Goal: Task Accomplishment & Management: Use online tool/utility

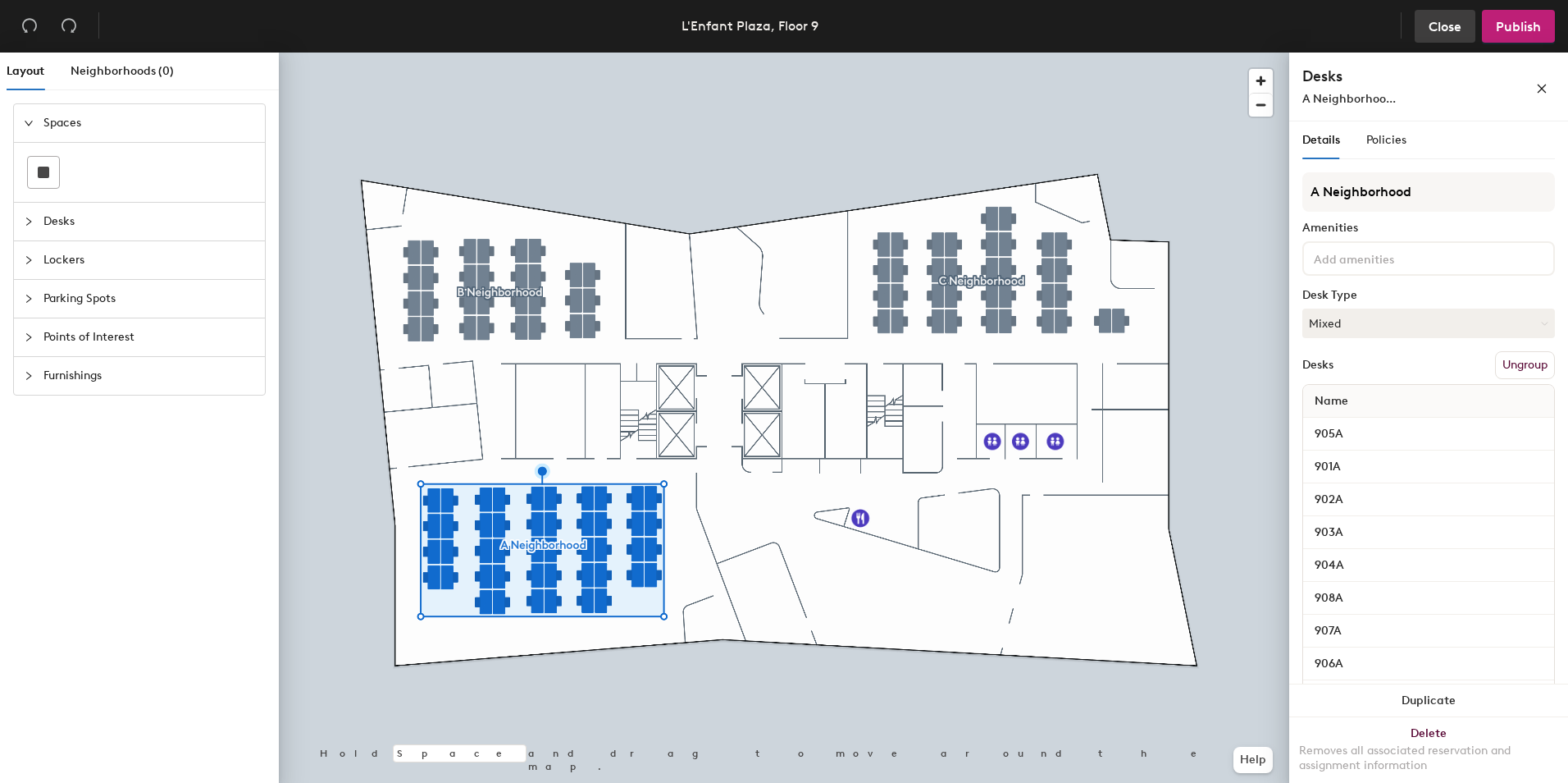
click at [1447, 22] on span "Close" at bounding box center [1444, 26] width 32 height 16
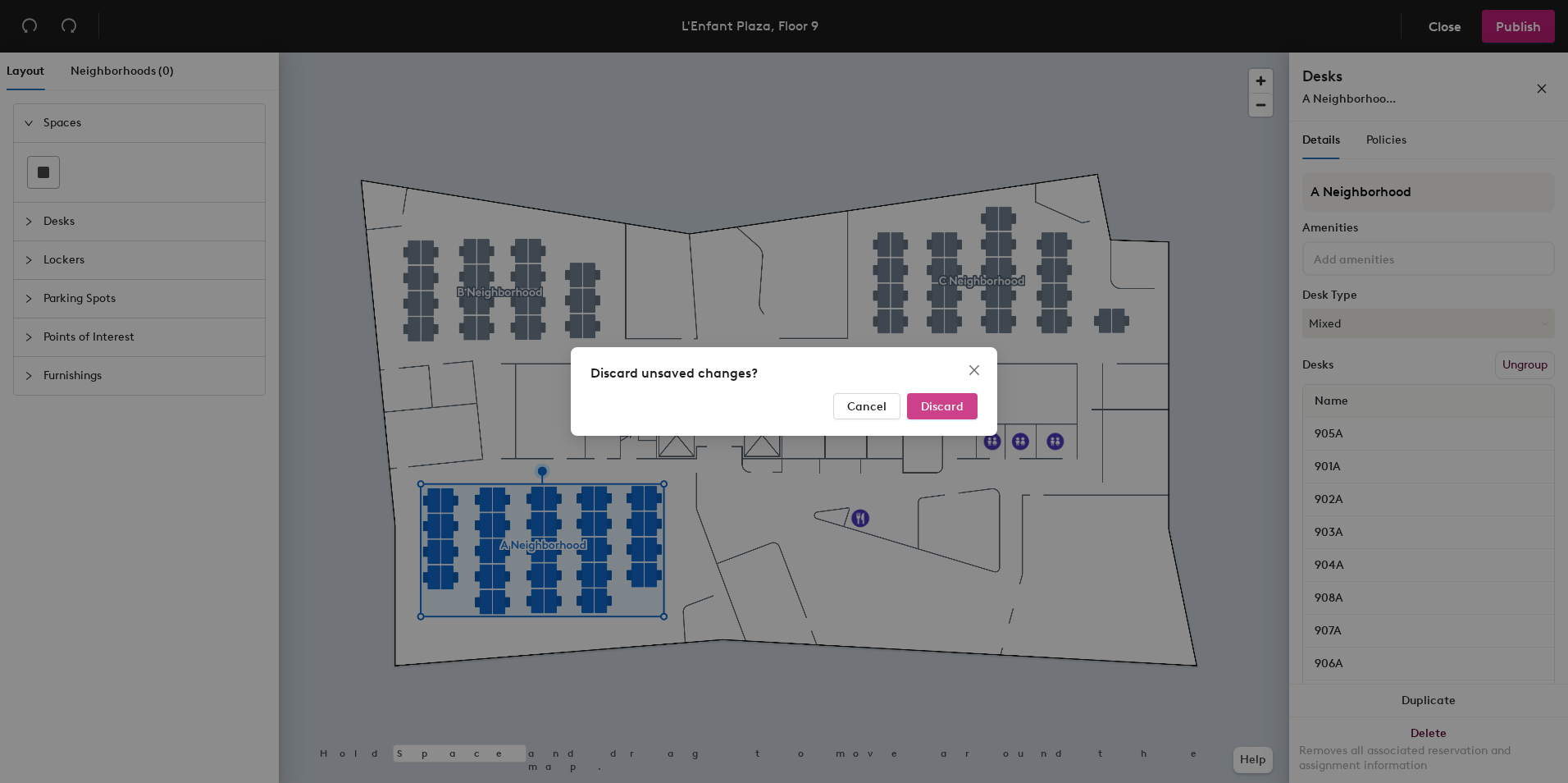
click at [953, 404] on span "Discard" at bounding box center [942, 406] width 43 height 14
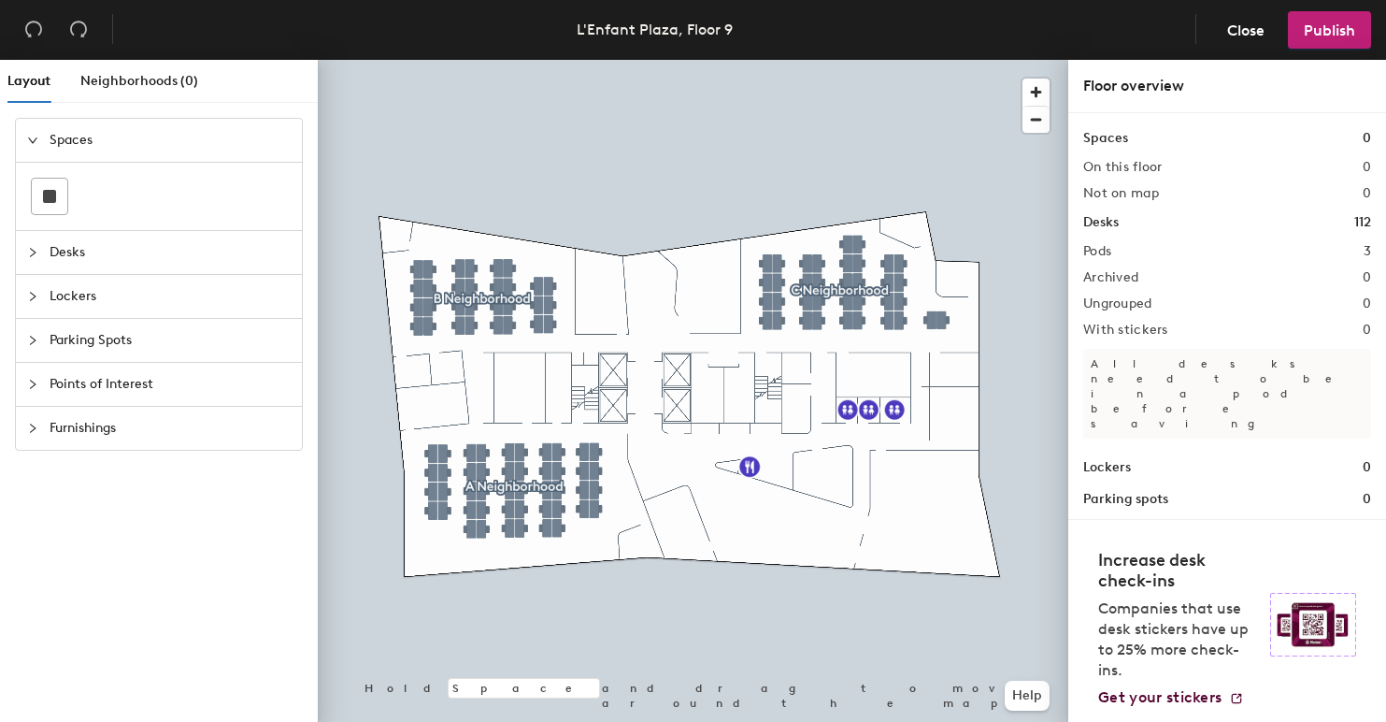
click at [67, 252] on span "Desks" at bounding box center [170, 252] width 241 height 43
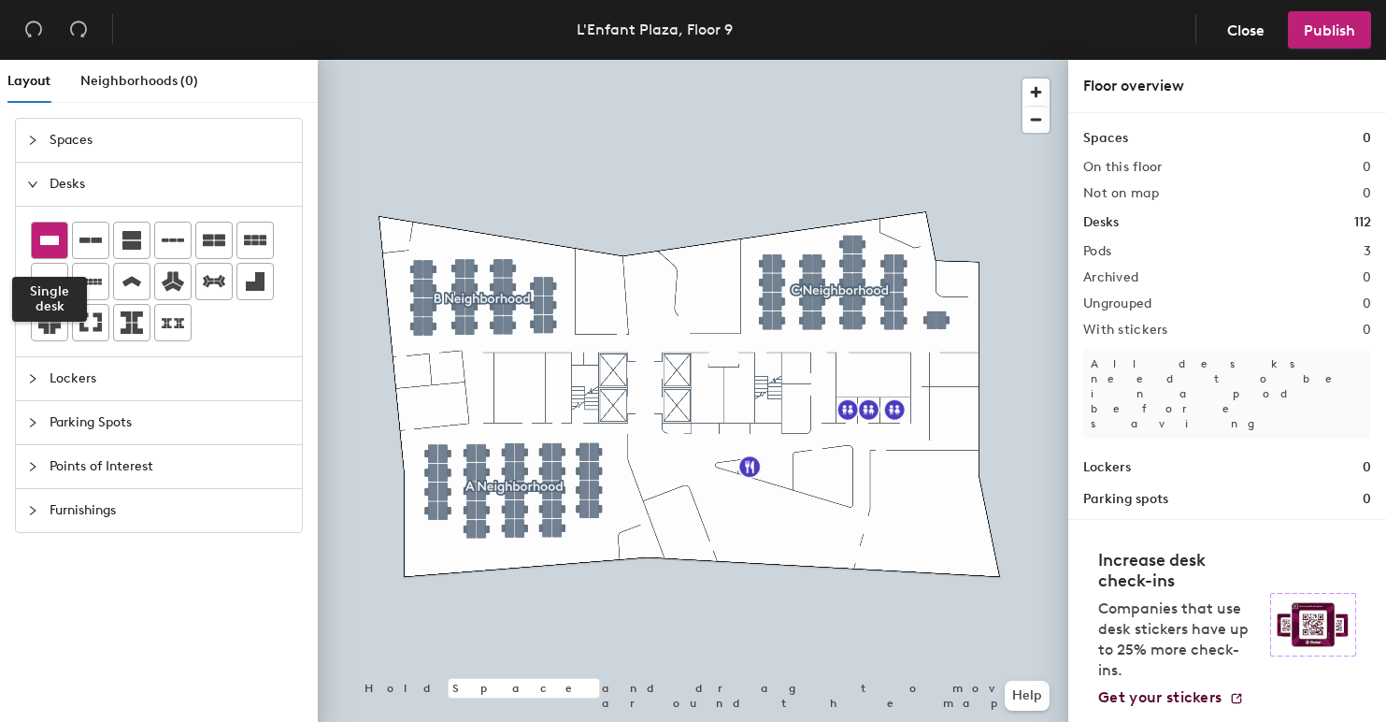
click at [55, 241] on icon at bounding box center [49, 240] width 19 height 9
click at [48, 233] on icon at bounding box center [49, 240] width 22 height 22
click at [1252, 28] on span "Close" at bounding box center [1245, 30] width 37 height 18
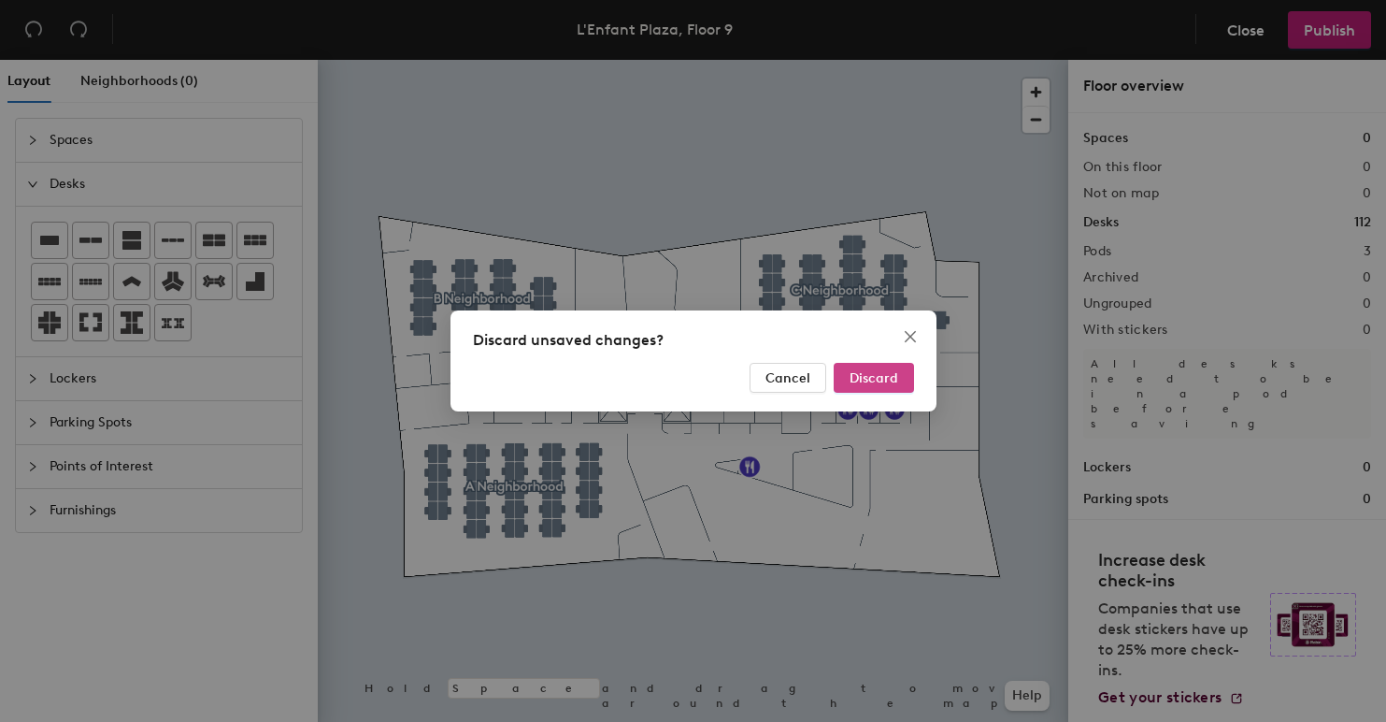
click at [865, 379] on span "Discard" at bounding box center [874, 378] width 49 height 16
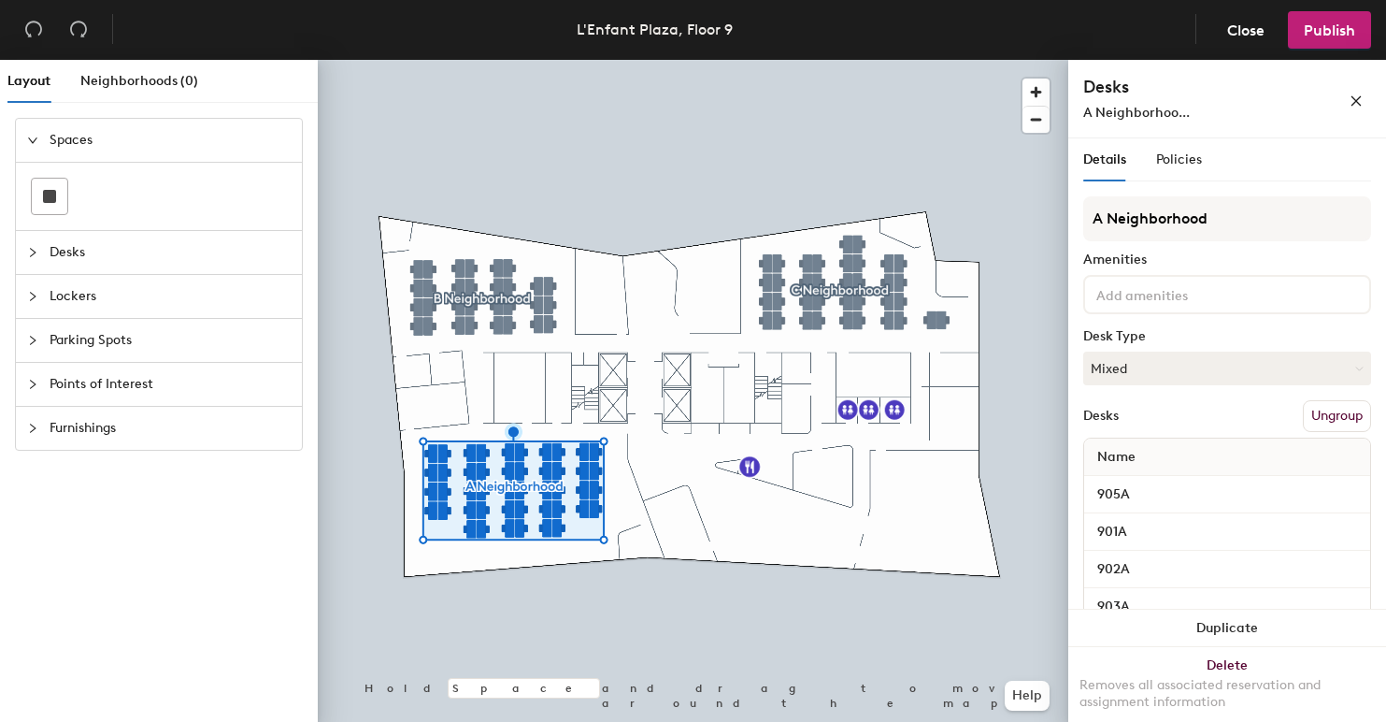
click at [50, 245] on span "Desks" at bounding box center [170, 252] width 241 height 43
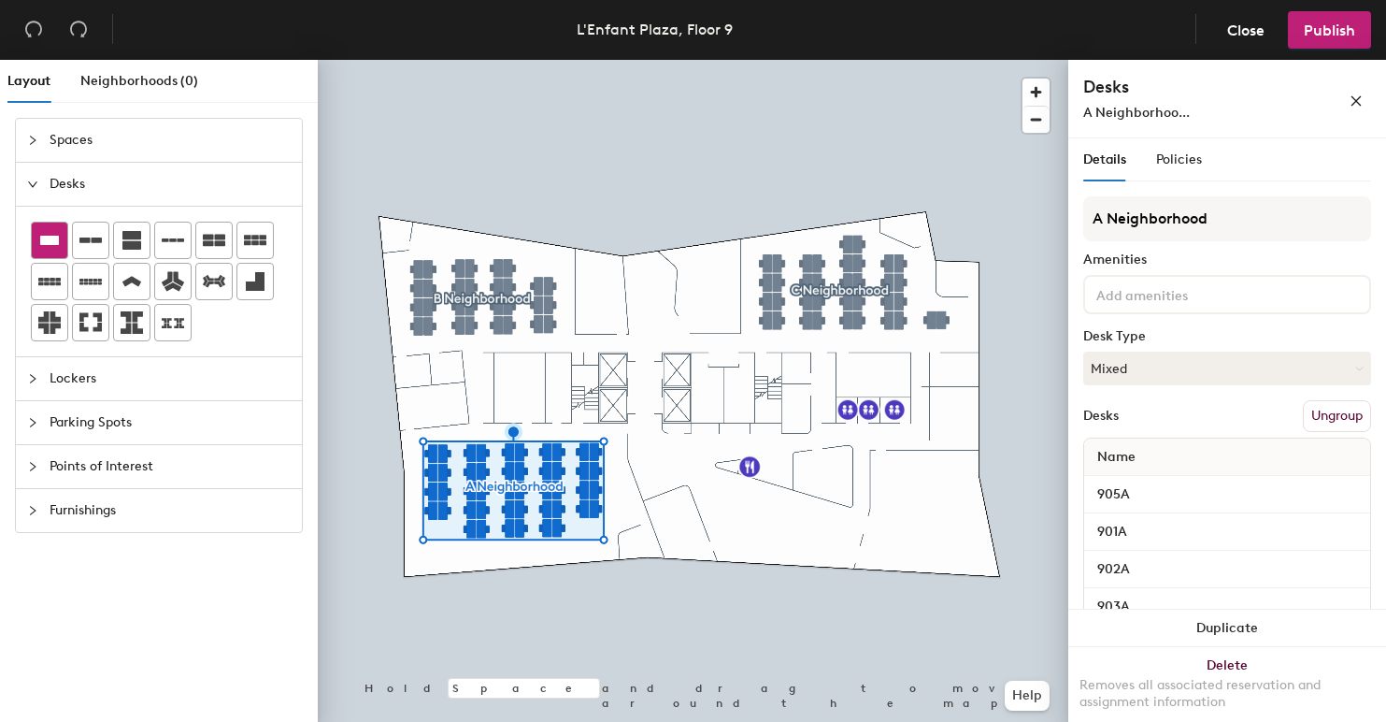
click at [46, 245] on icon at bounding box center [49, 240] width 19 height 9
click at [1248, 25] on span "Close" at bounding box center [1245, 30] width 37 height 18
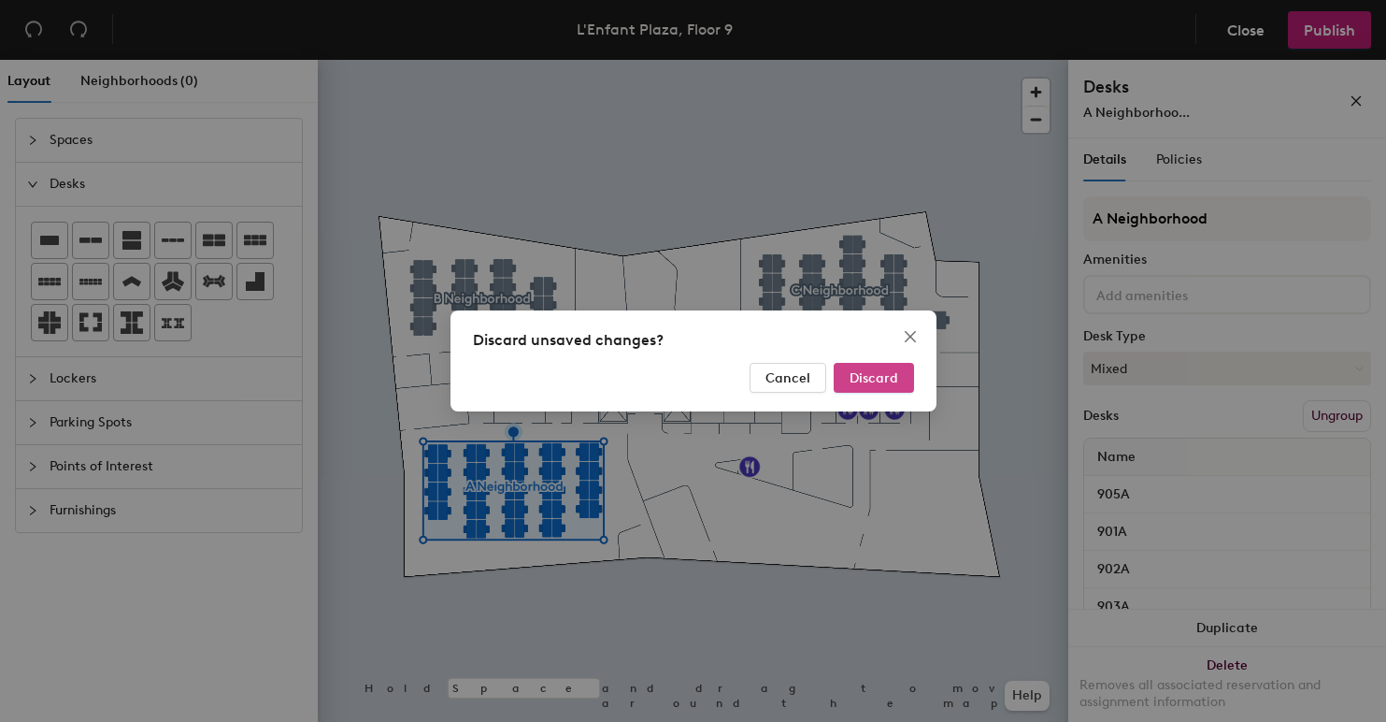
click at [882, 377] on span "Discard" at bounding box center [874, 378] width 49 height 16
